Goal: Transaction & Acquisition: Purchase product/service

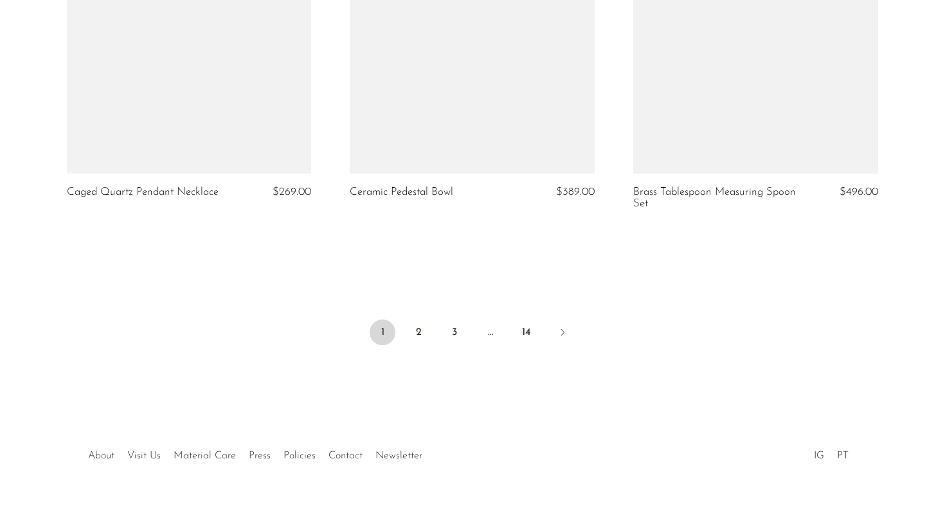
scroll to position [4711, 0]
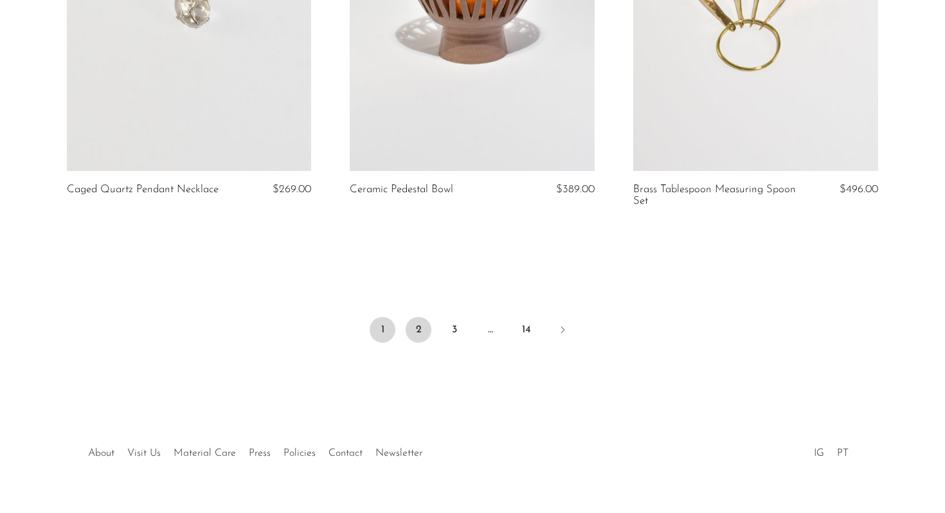
click at [414, 337] on link "2" at bounding box center [419, 330] width 26 height 26
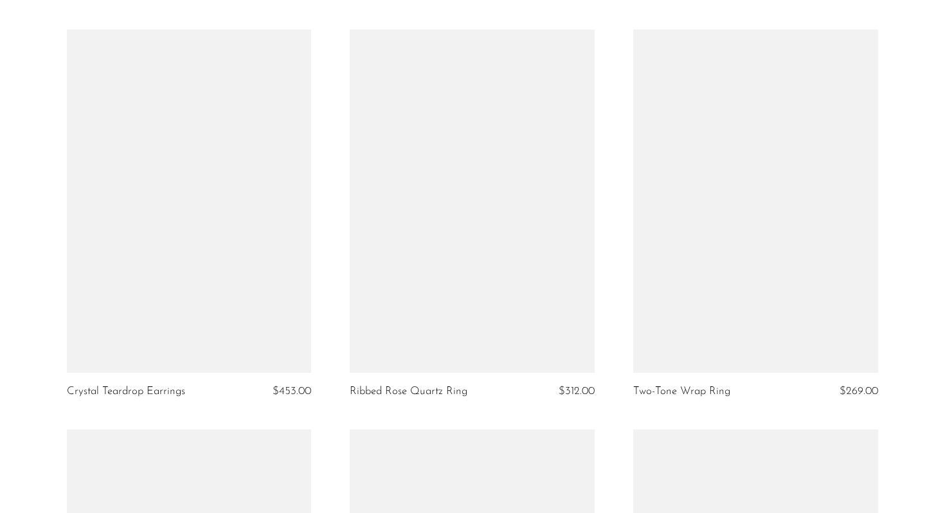
scroll to position [4087, 0]
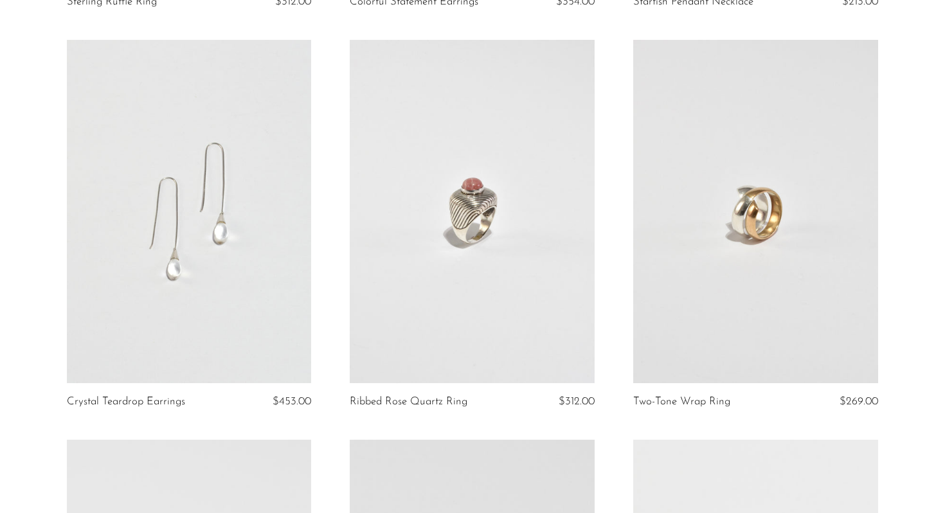
click at [226, 188] on link at bounding box center [189, 211] width 245 height 343
click at [239, 205] on link at bounding box center [189, 211] width 245 height 343
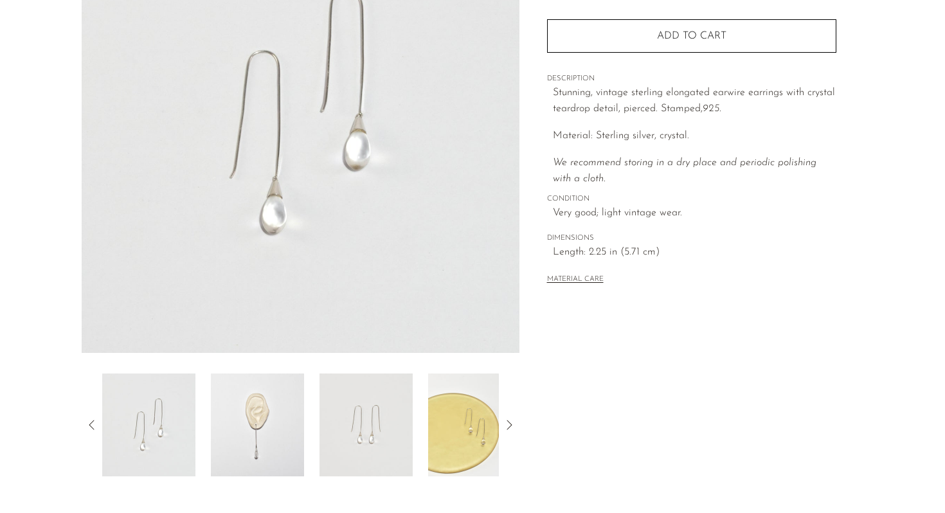
scroll to position [324, 0]
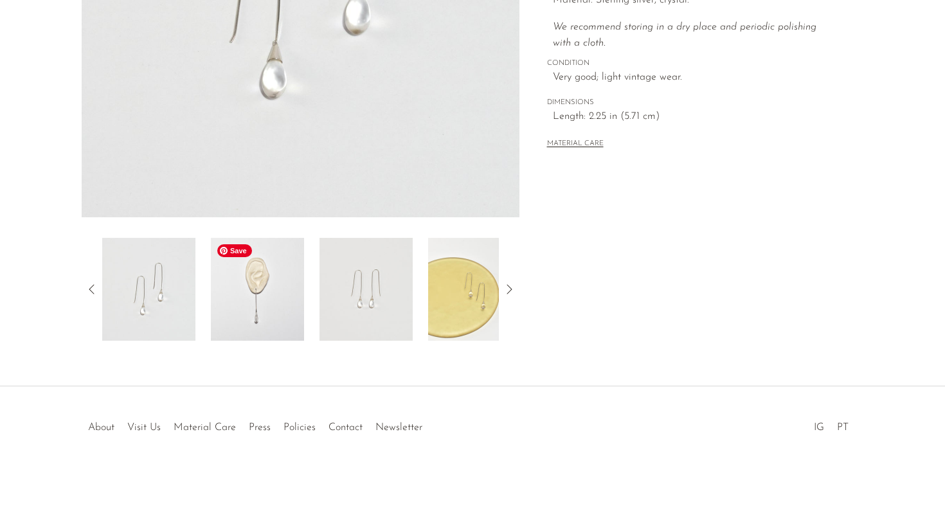
click at [264, 294] on img at bounding box center [257, 289] width 93 height 103
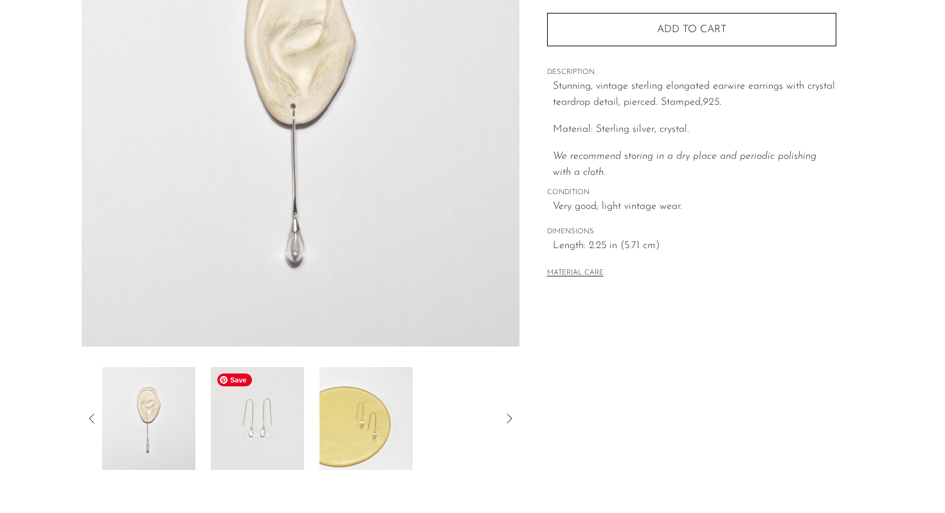
scroll to position [198, 0]
click at [273, 395] on img at bounding box center [257, 415] width 93 height 103
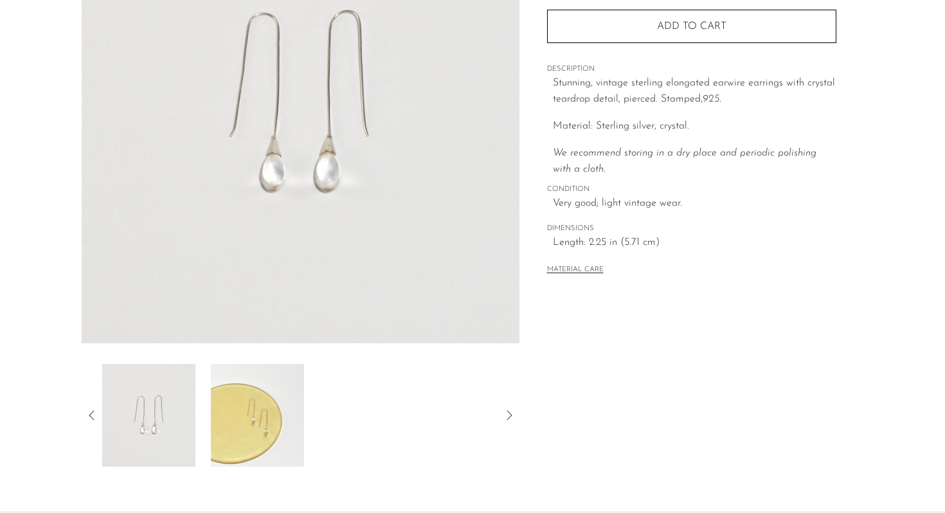
click at [89, 415] on icon at bounding box center [91, 415] width 5 height 10
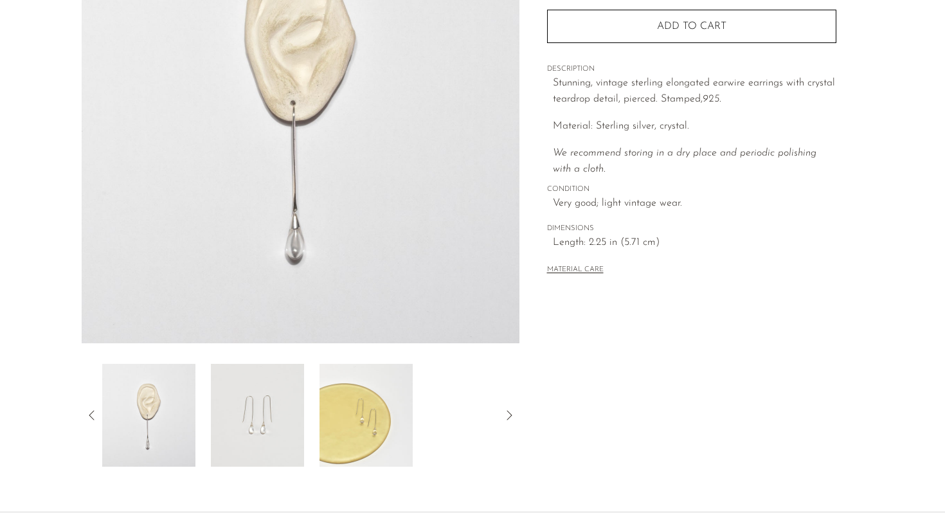
click at [89, 415] on icon at bounding box center [91, 415] width 5 height 10
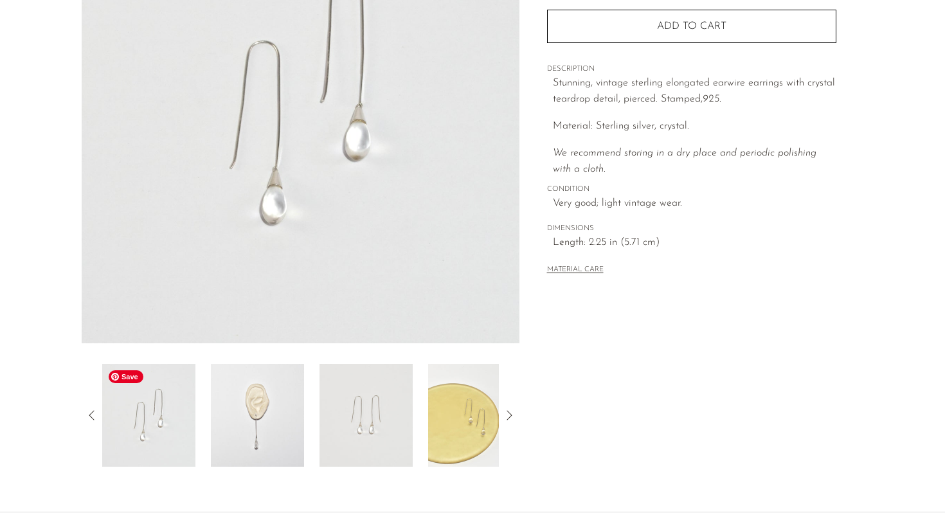
click at [158, 427] on img at bounding box center [148, 415] width 93 height 103
click at [278, 419] on img at bounding box center [257, 415] width 93 height 103
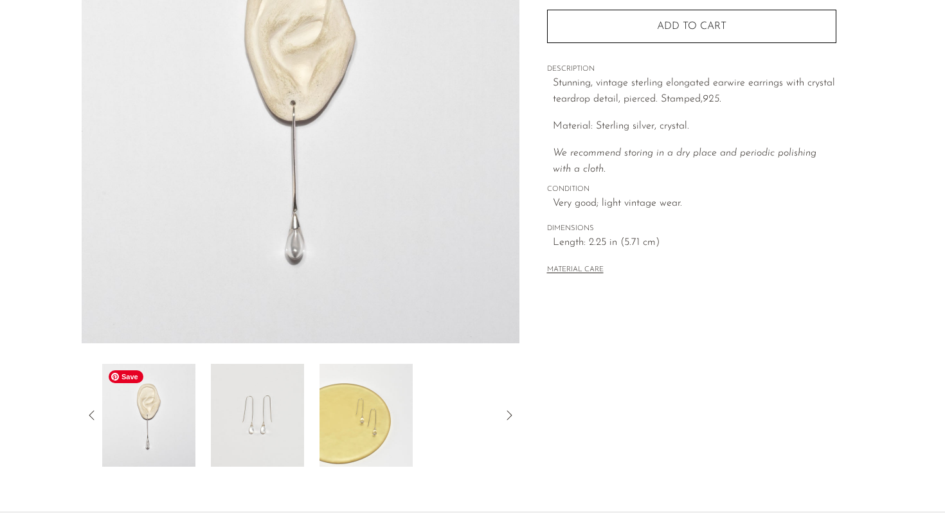
click at [153, 422] on img at bounding box center [148, 415] width 93 height 103
